Goal: Information Seeking & Learning: Learn about a topic

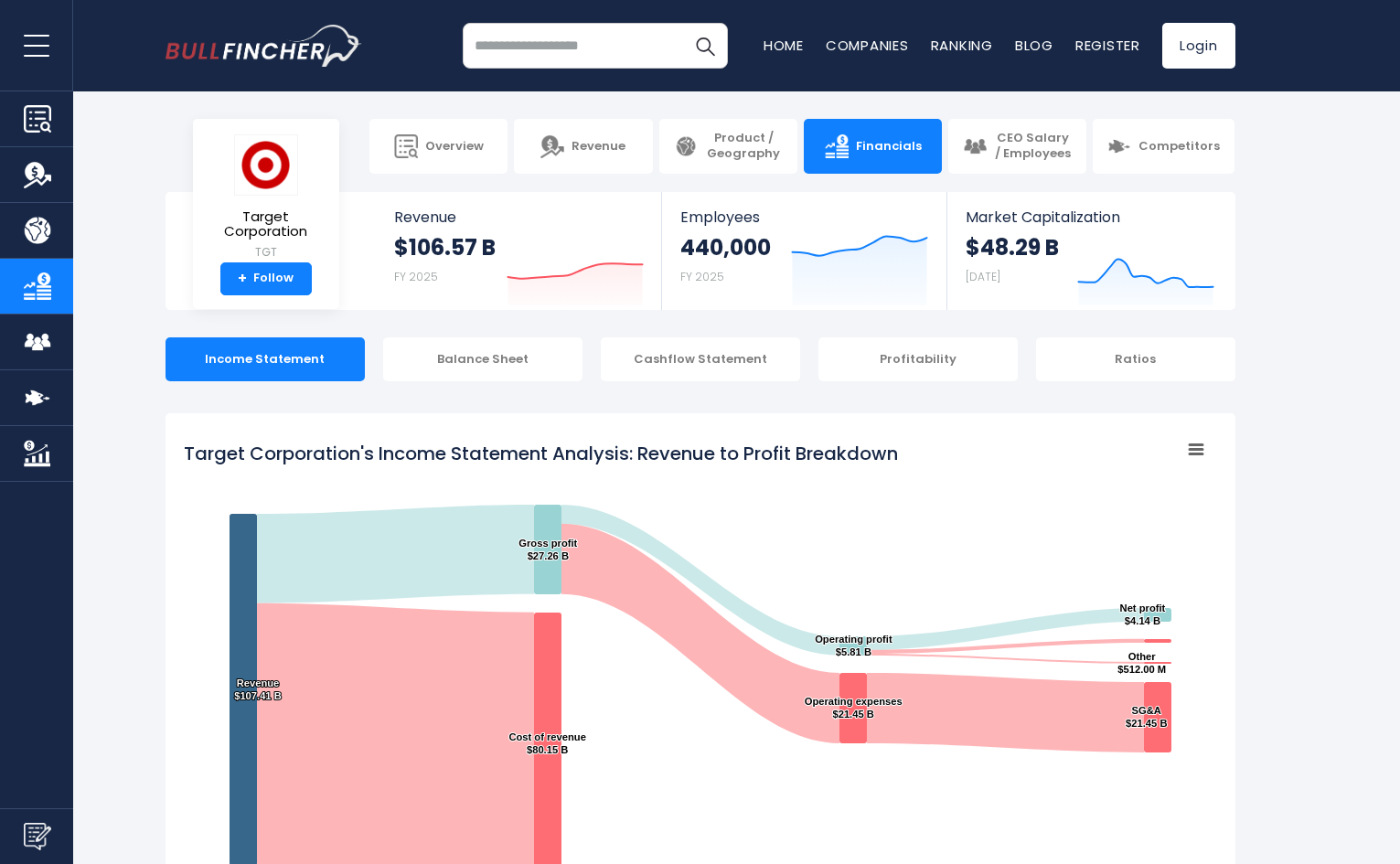
click at [1333, 164] on section "+ Overview Revenue Product / Geography Financials Competitors" at bounding box center [700, 146] width 1400 height 55
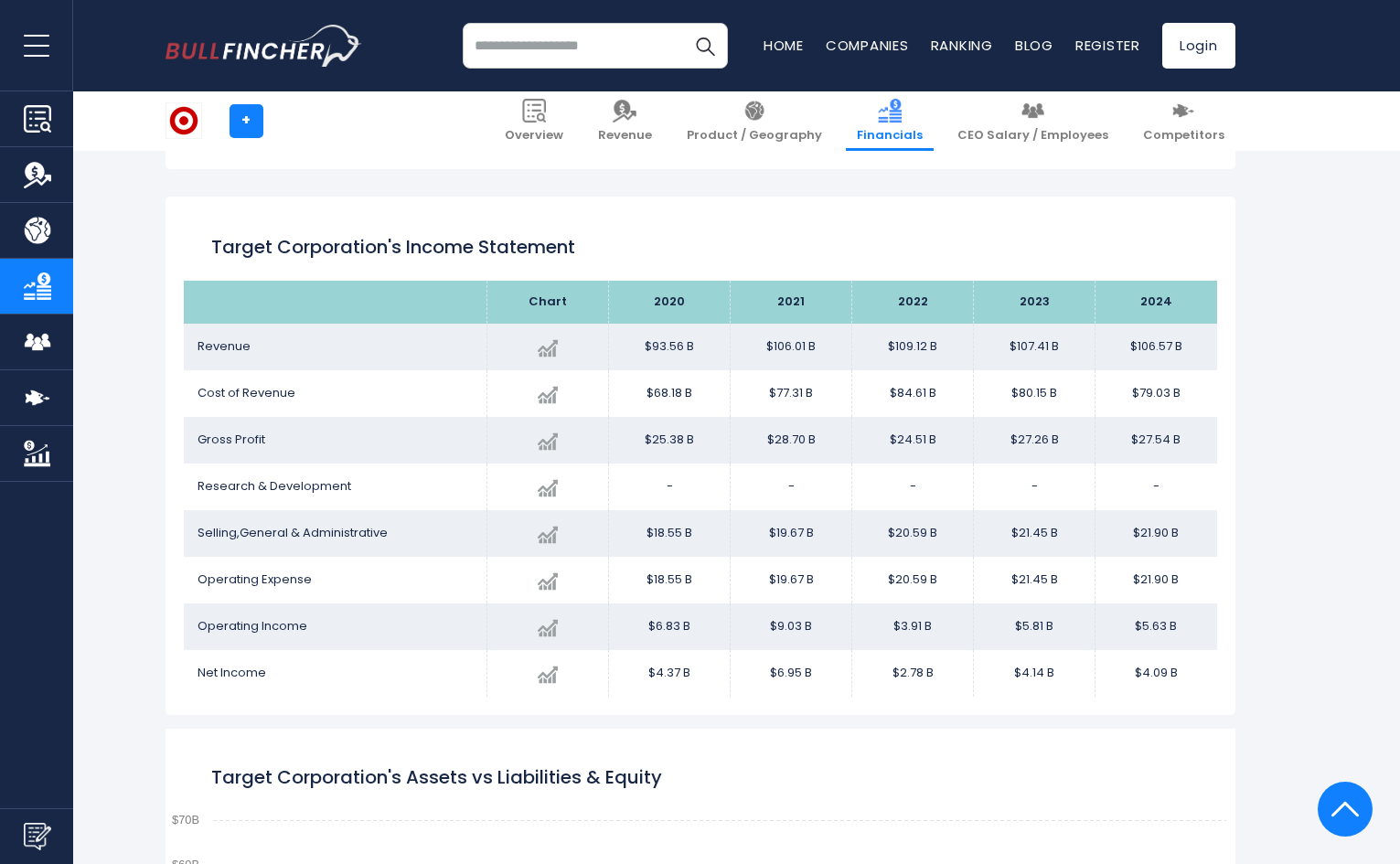
scroll to position [990, 0]
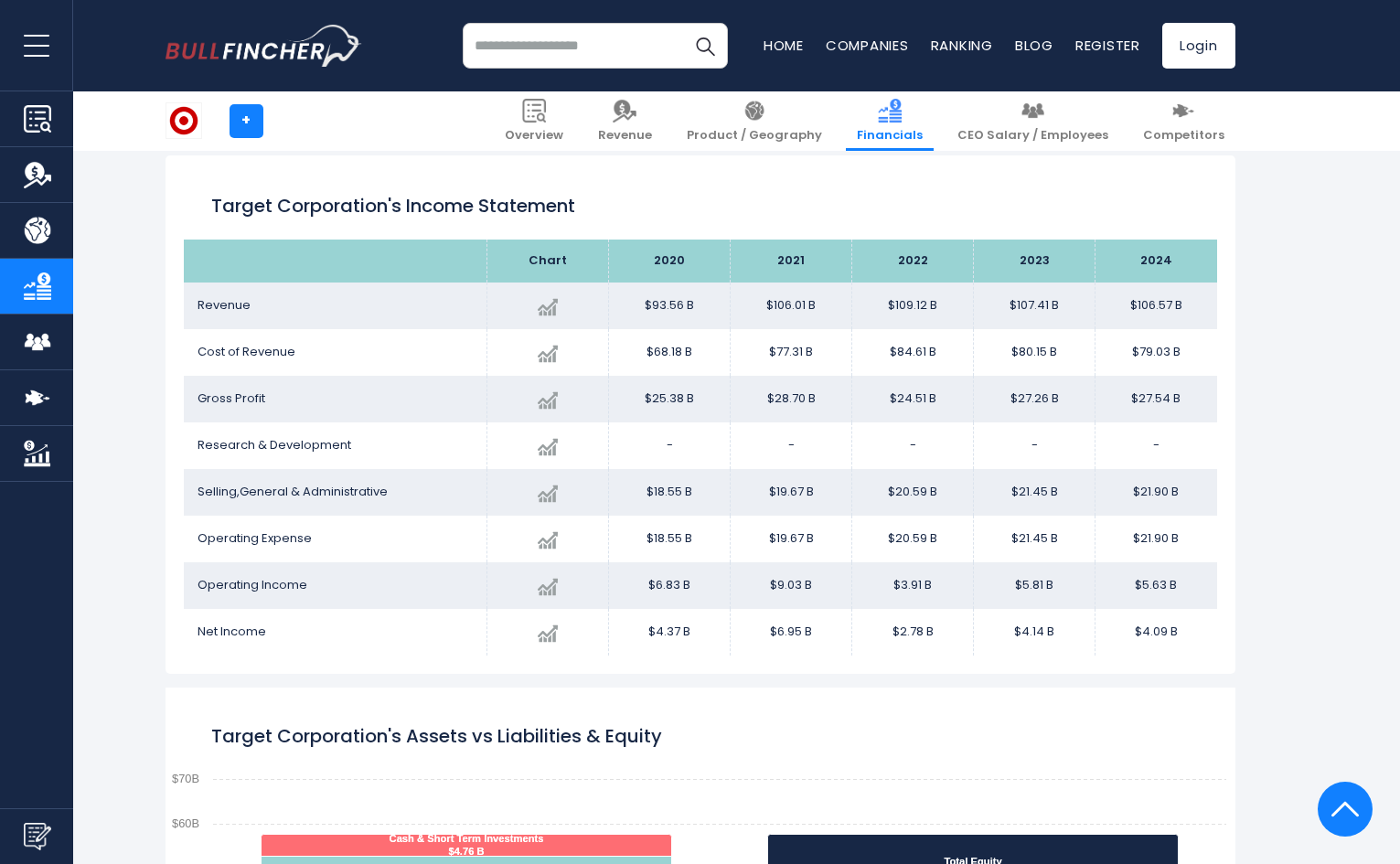
drag, startPoint x: 1335, startPoint y: 212, endPoint x: 1351, endPoint y: 219, distance: 17.5
drag, startPoint x: 1336, startPoint y: 280, endPoint x: 1390, endPoint y: 308, distance: 60.8
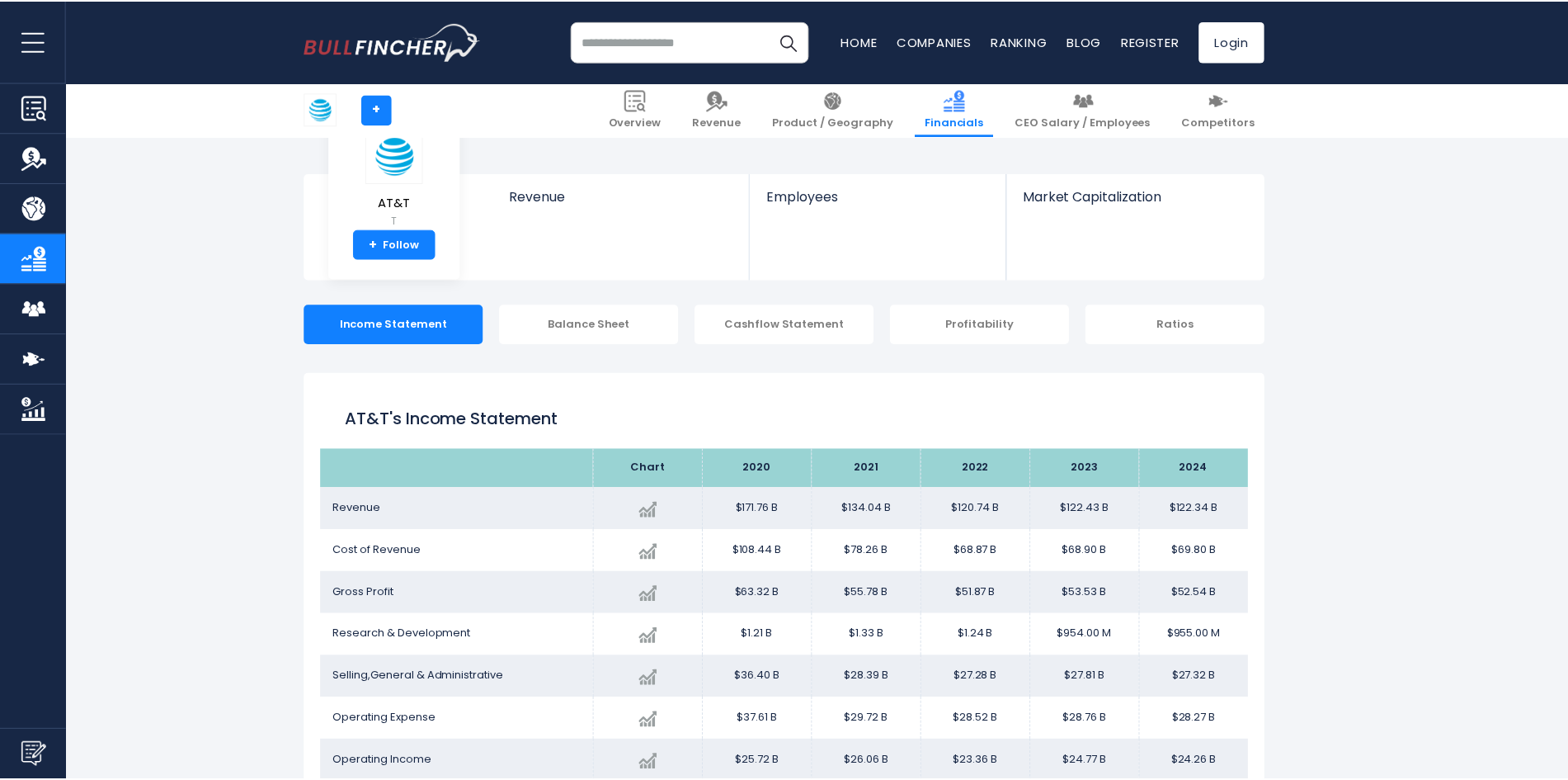
scroll to position [233, 0]
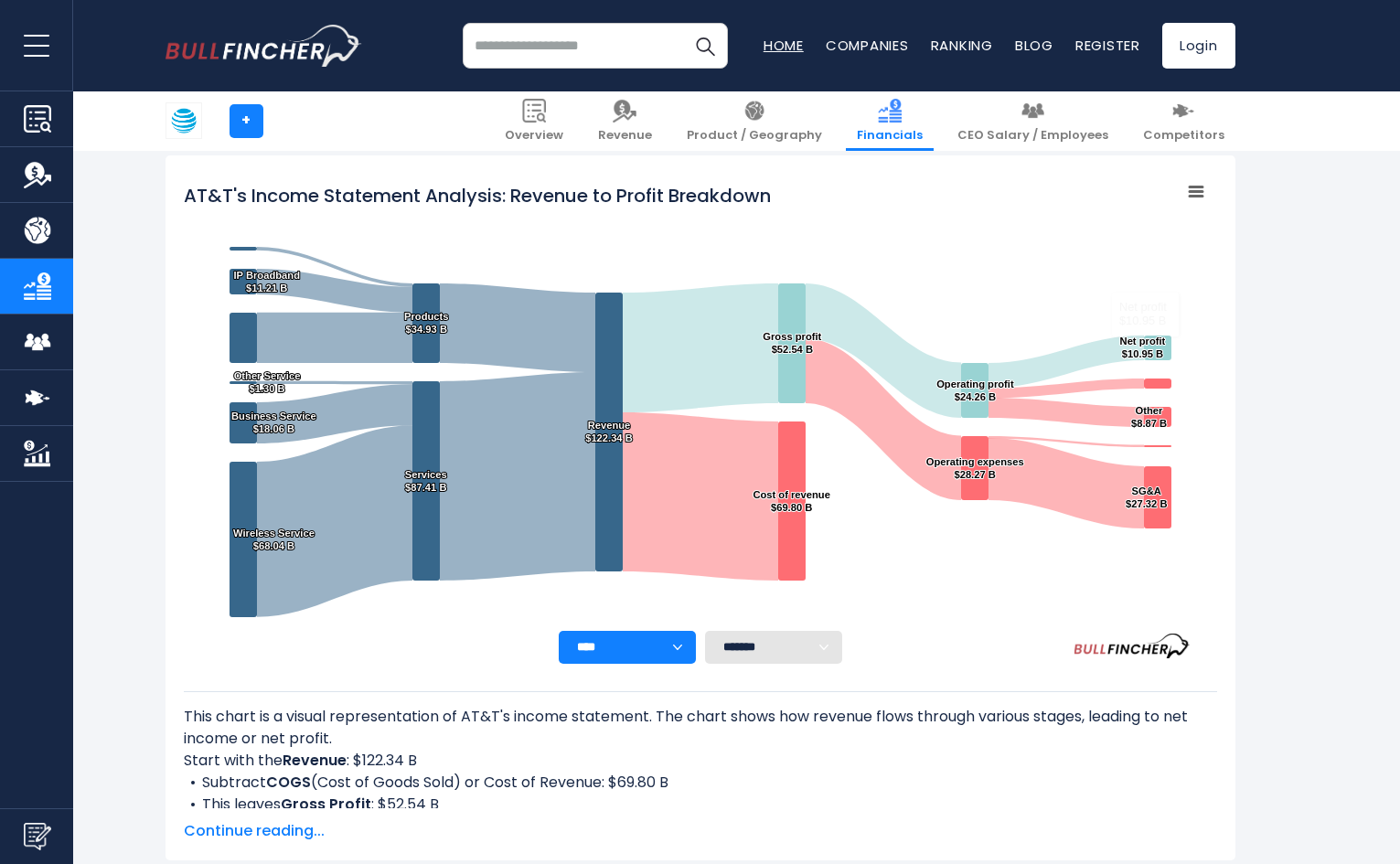
click at [769, 42] on link "Home" at bounding box center [783, 45] width 40 height 19
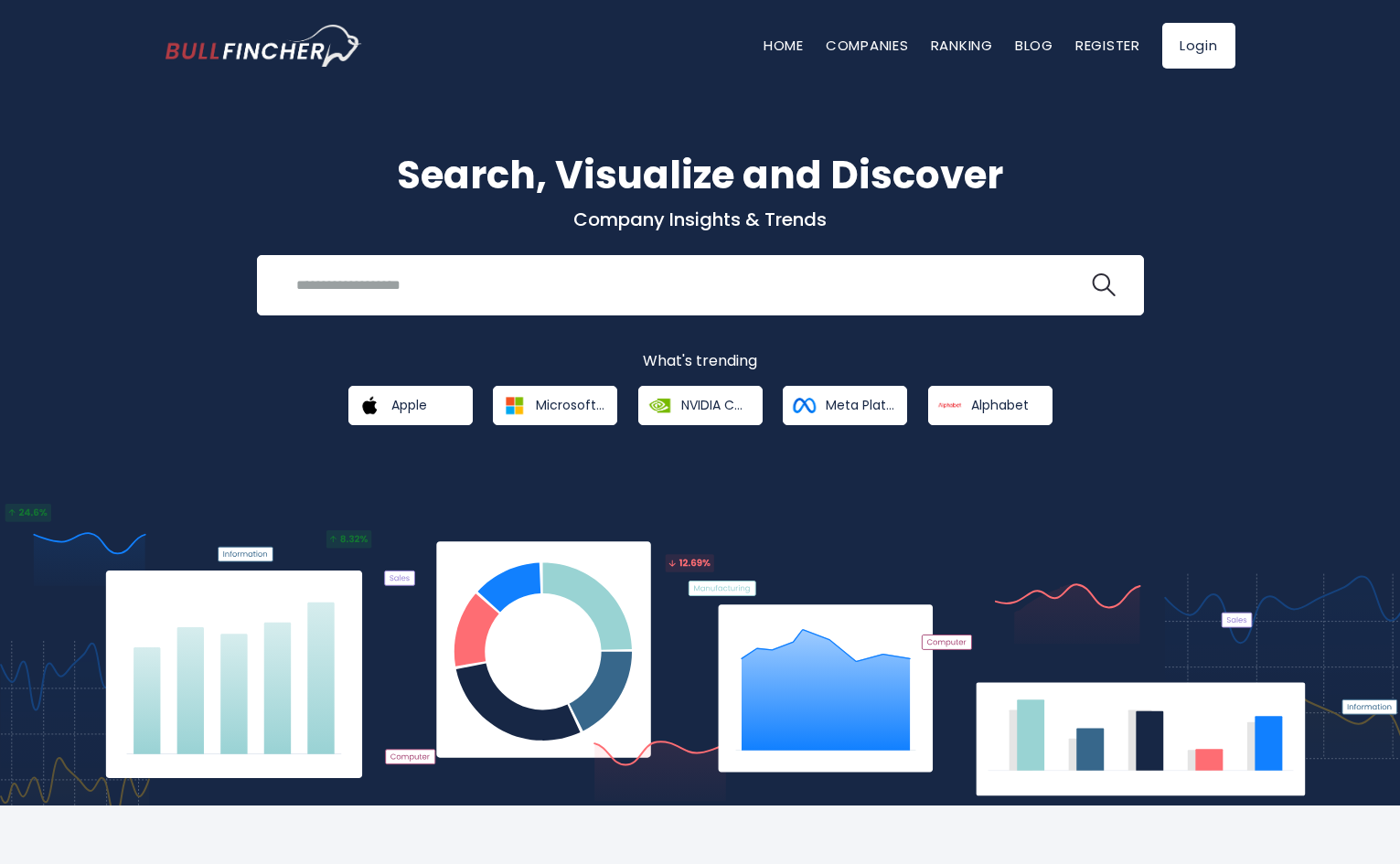
drag, startPoint x: 1311, startPoint y: 324, endPoint x: 1334, endPoint y: 335, distance: 25.5
click at [1311, 324] on div "Search, Visualize and Discover Company Insights & Trends Recent searches Trendi…" at bounding box center [700, 434] width 1400 height 741
drag, startPoint x: 1214, startPoint y: 321, endPoint x: 1369, endPoint y: 412, distance: 179.7
click at [1221, 321] on div "Search, Visualize and Discover Company Insights & Trends Recent searches Trendi…" at bounding box center [700, 286] width 1097 height 279
drag, startPoint x: 1350, startPoint y: 289, endPoint x: 1371, endPoint y: 314, distance: 32.6
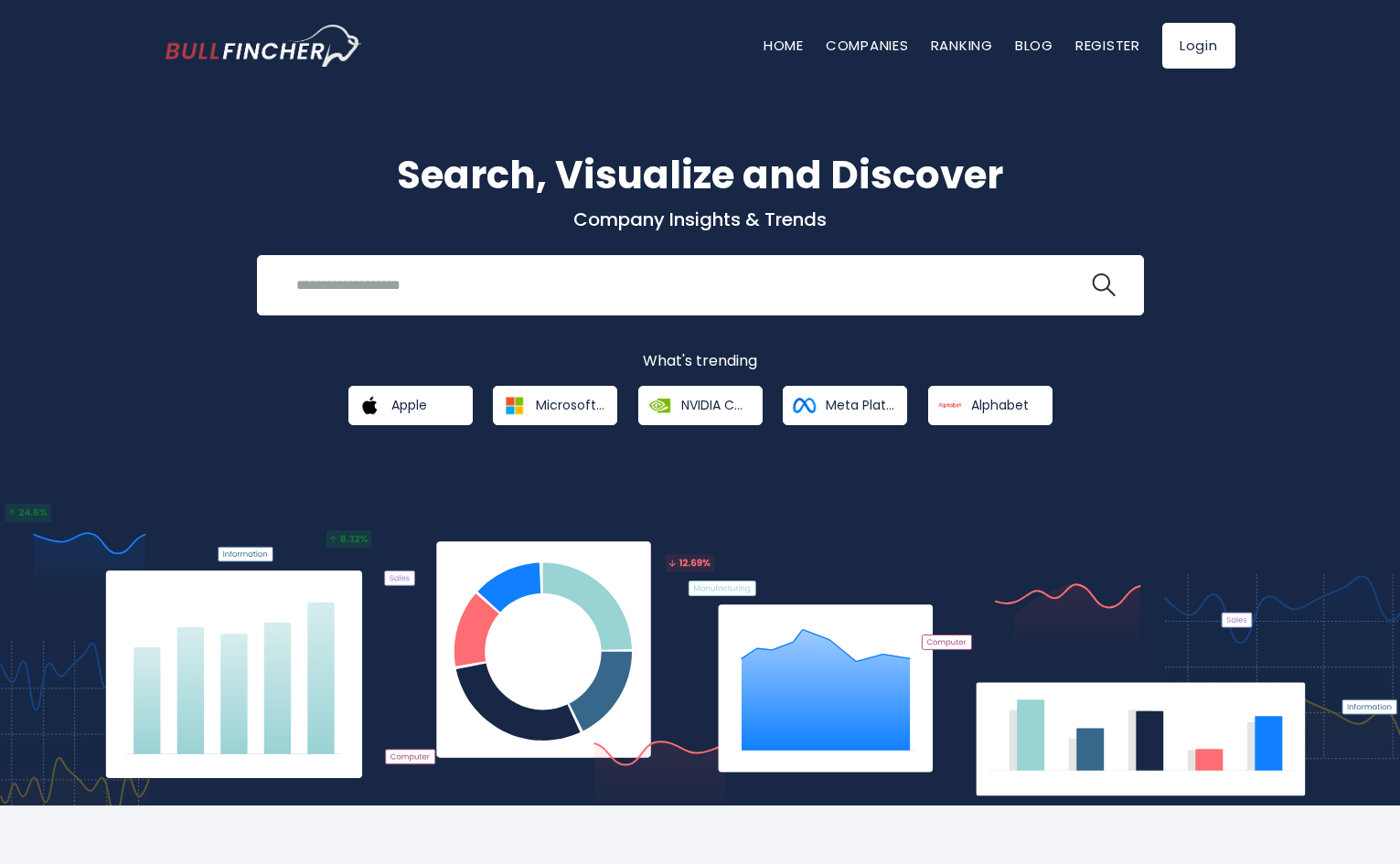
click at [1350, 289] on div "Search, Visualize and Discover Company Insights & Trends Recent searches Trendi…" at bounding box center [700, 434] width 1400 height 741
drag, startPoint x: 1361, startPoint y: 436, endPoint x: 1400, endPoint y: 475, distance: 55.2
click at [1361, 434] on div "Search, Visualize and Discover Company Insights & Trends Recent searches Trendi…" at bounding box center [700, 434] width 1400 height 741
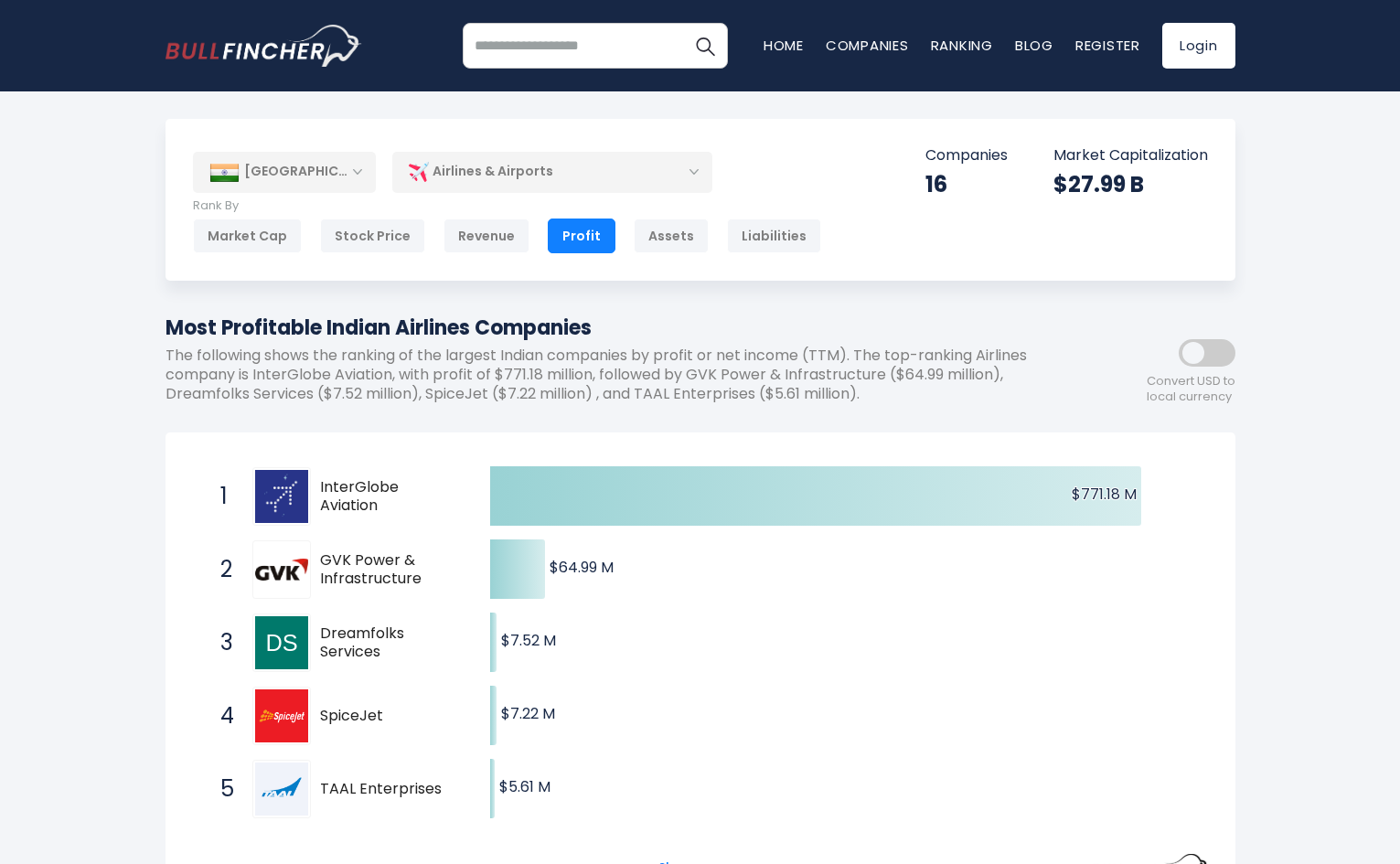
drag, startPoint x: 1308, startPoint y: 198, endPoint x: 1379, endPoint y: 233, distance: 79.2
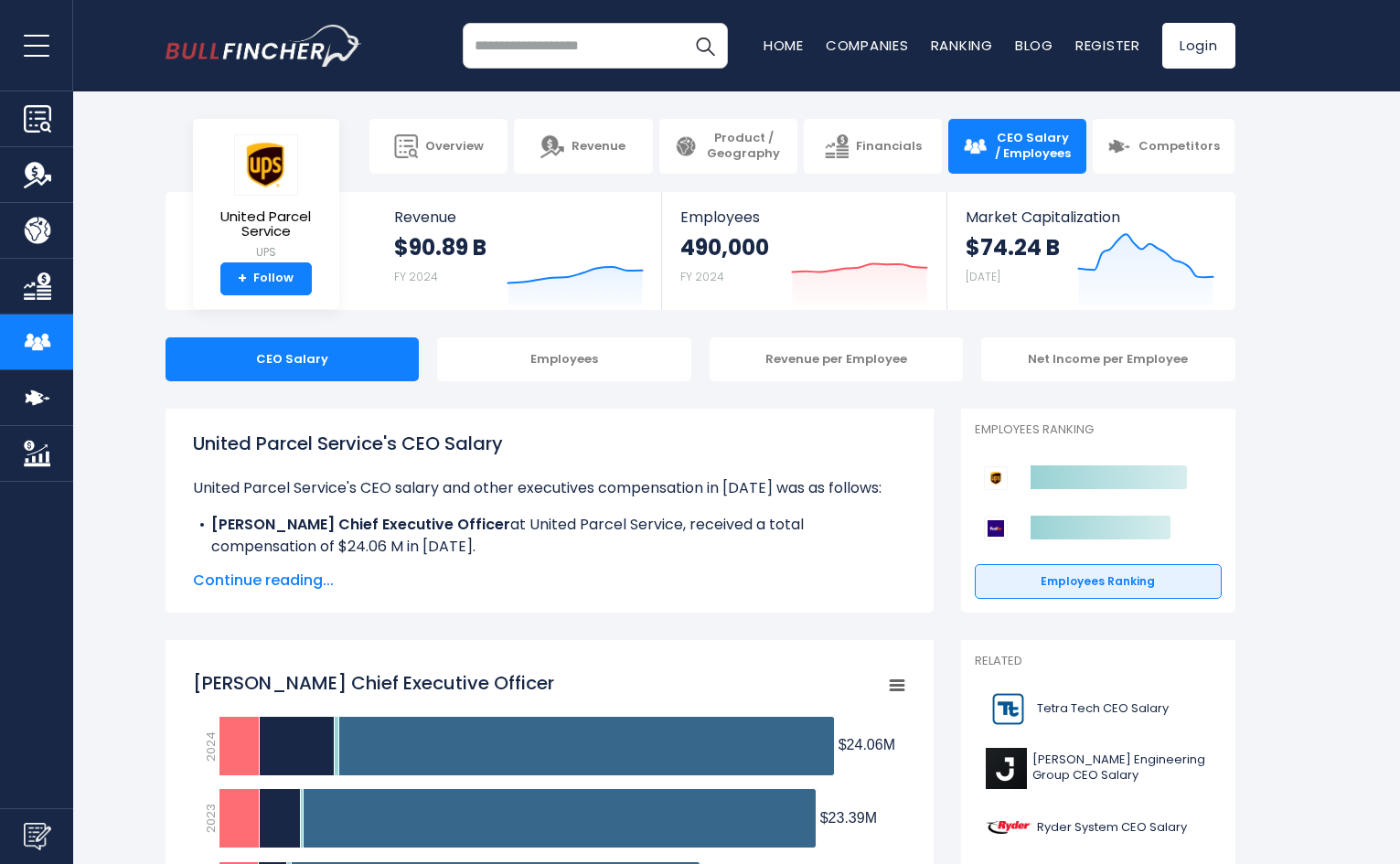
click at [1387, 339] on div "CEO Salary Employees Revenue per Employee Net Income per Employee" at bounding box center [700, 359] width 1400 height 44
click at [1342, 269] on section "United Parcel Service UPS + Follow Revenue $90.89 B FY 2024 Created with Highch…" at bounding box center [700, 250] width 1400 height 118
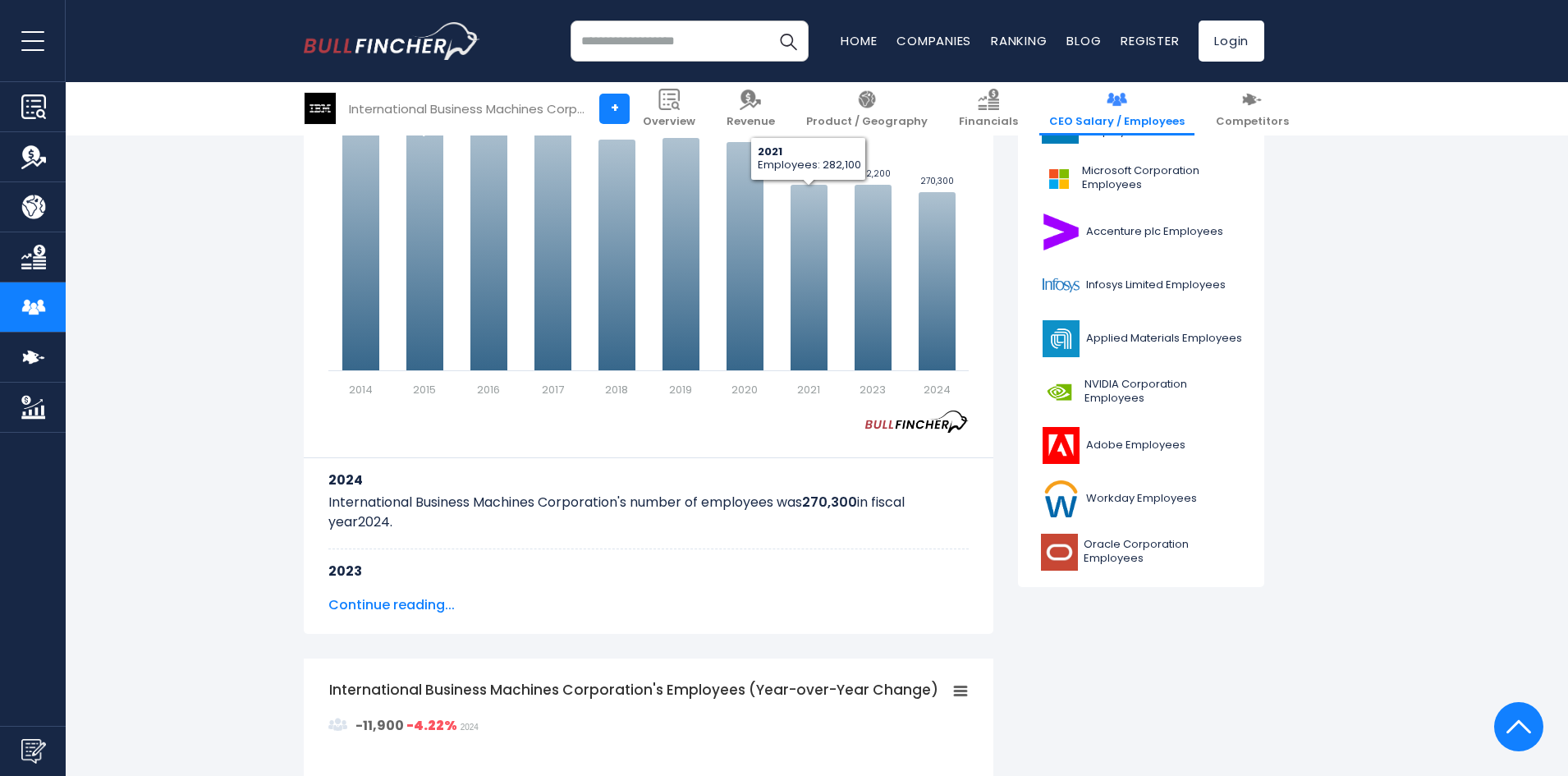
scroll to position [575, 0]
